Goal: Check status: Check status

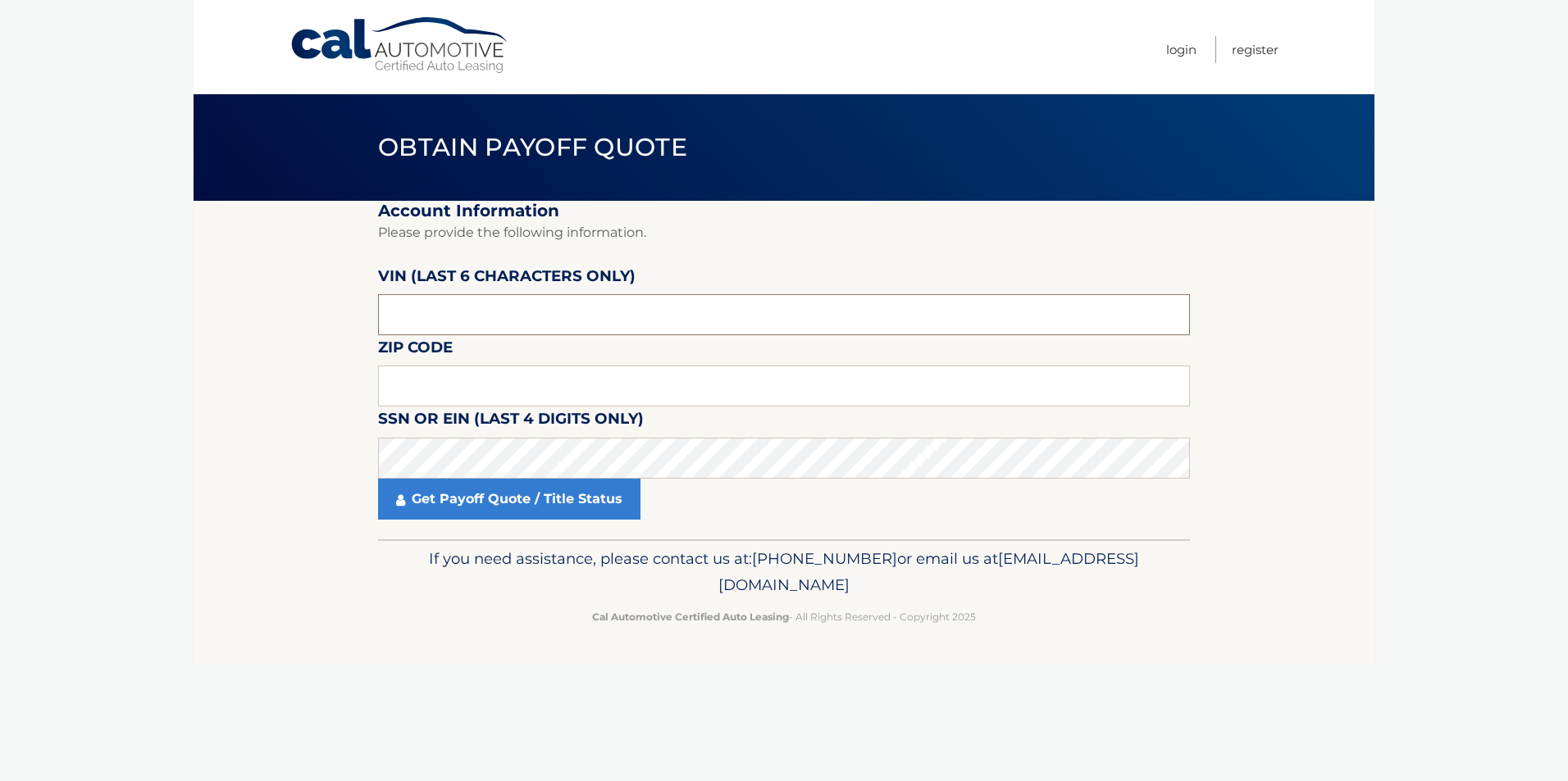
click at [521, 318] on input "text" at bounding box center [783, 315] width 812 height 41
type input "nd5378"
drag, startPoint x: 0, startPoint y: 0, endPoint x: 330, endPoint y: 313, distance: 454.8
click at [330, 313] on section "Account Information Please provide the following information. VIN (last 6 chara…" at bounding box center [784, 370] width 1181 height 339
type input "537810"
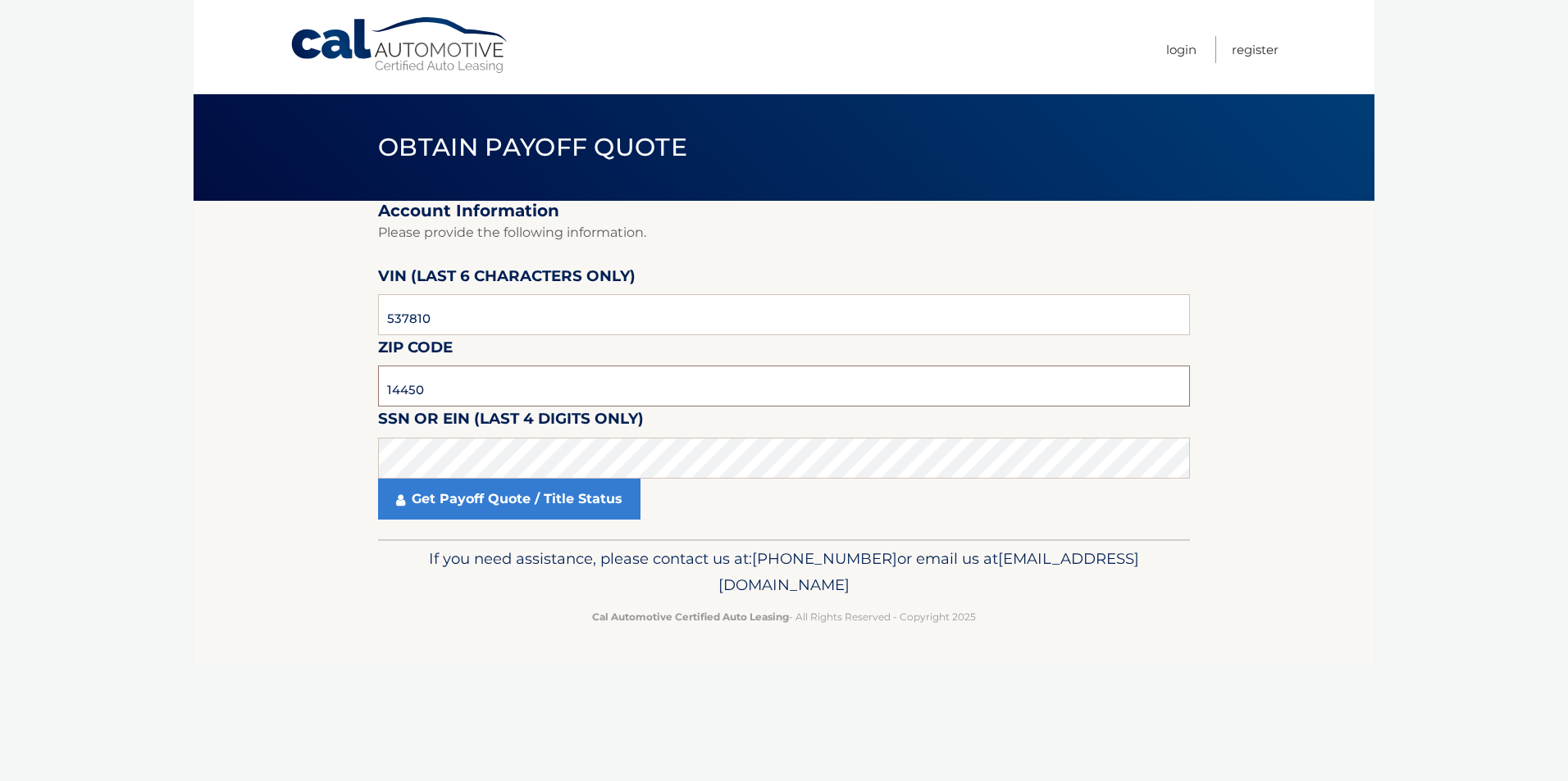
type input "14450"
click at [500, 493] on link "Get Payoff Quote / Title Status" at bounding box center [509, 499] width 262 height 41
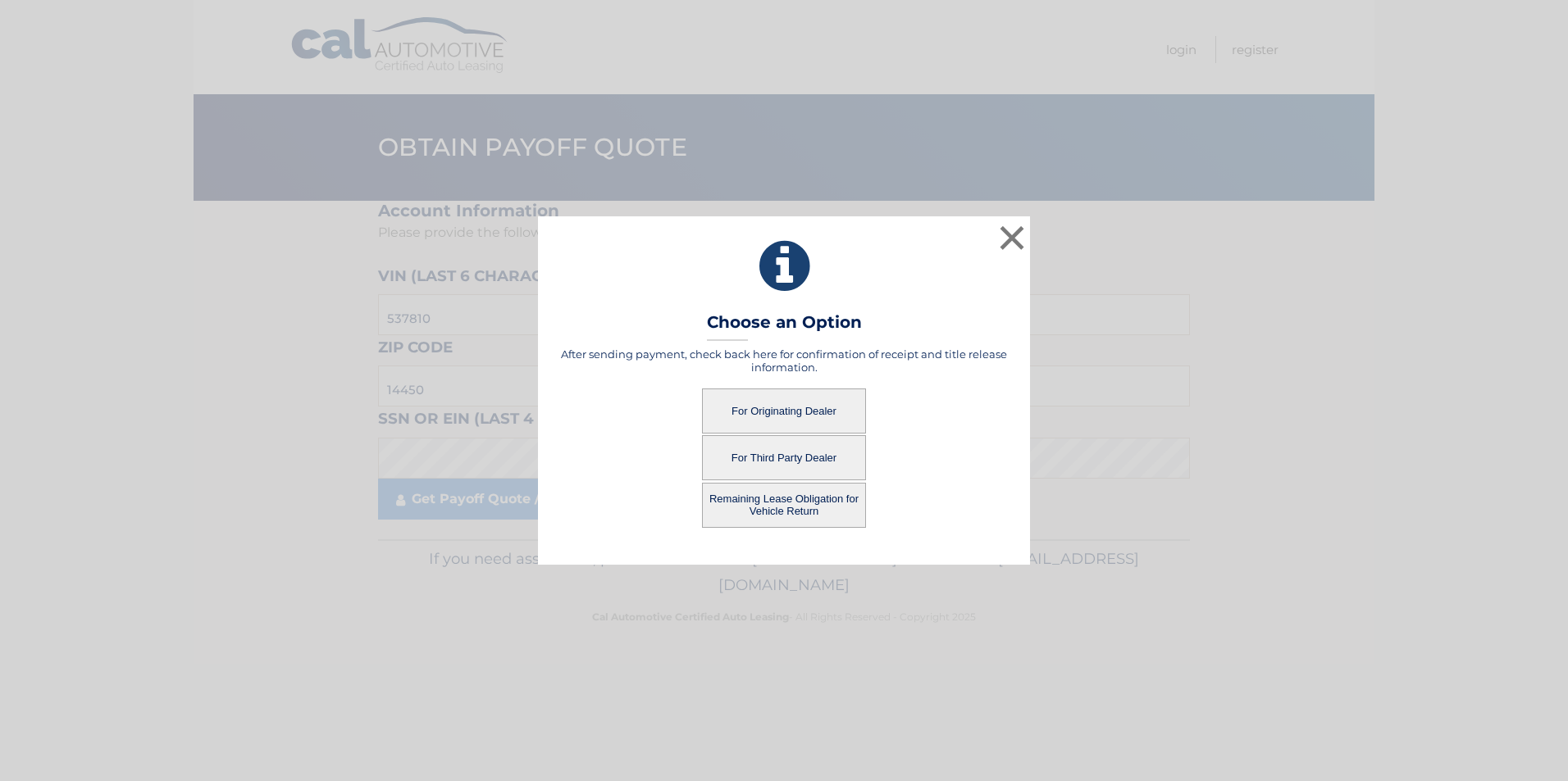
click at [786, 408] on button "For Originating Dealer" at bounding box center [784, 411] width 164 height 45
click at [802, 415] on button "For Originating Dealer" at bounding box center [784, 411] width 164 height 45
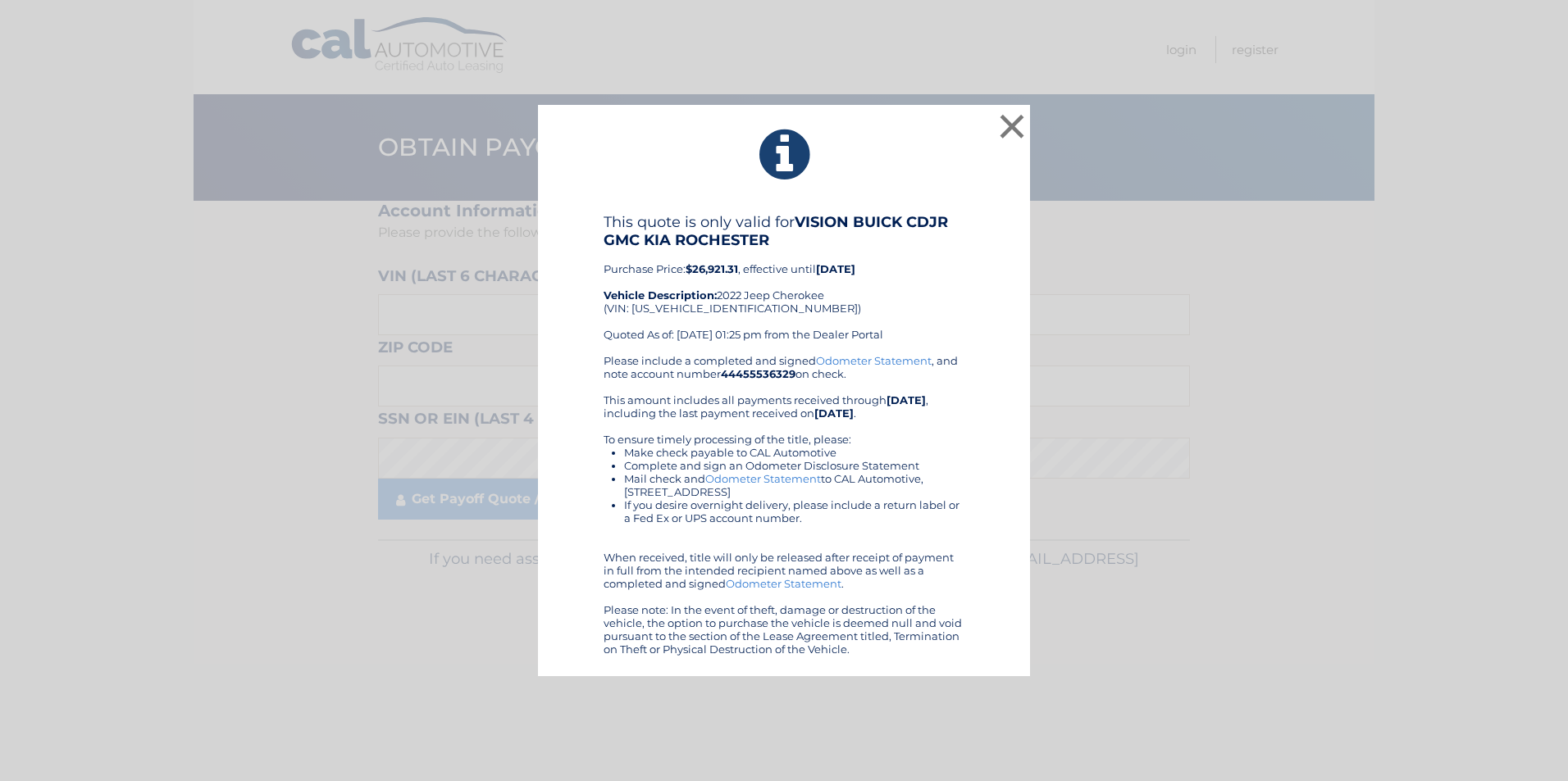
click at [885, 300] on div "This quote is only valid for VISION BUICK CDJR GMC KIA ROCHESTER Purchase Price…" at bounding box center [784, 283] width 361 height 141
click at [1010, 122] on button "×" at bounding box center [1012, 126] width 33 height 33
